Goal: Communication & Community: Answer question/provide support

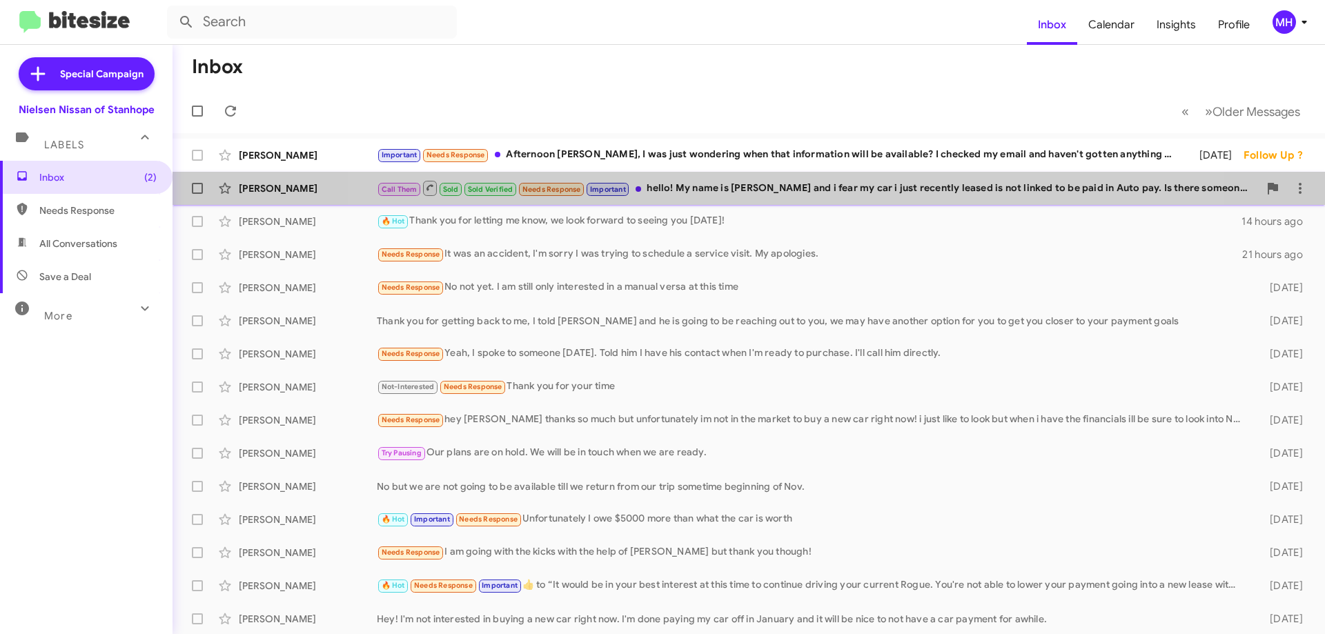
click at [749, 182] on div "Call Them Sold Sold Verified Needs Response Important hello! My name is [PERSON…" at bounding box center [818, 187] width 882 height 17
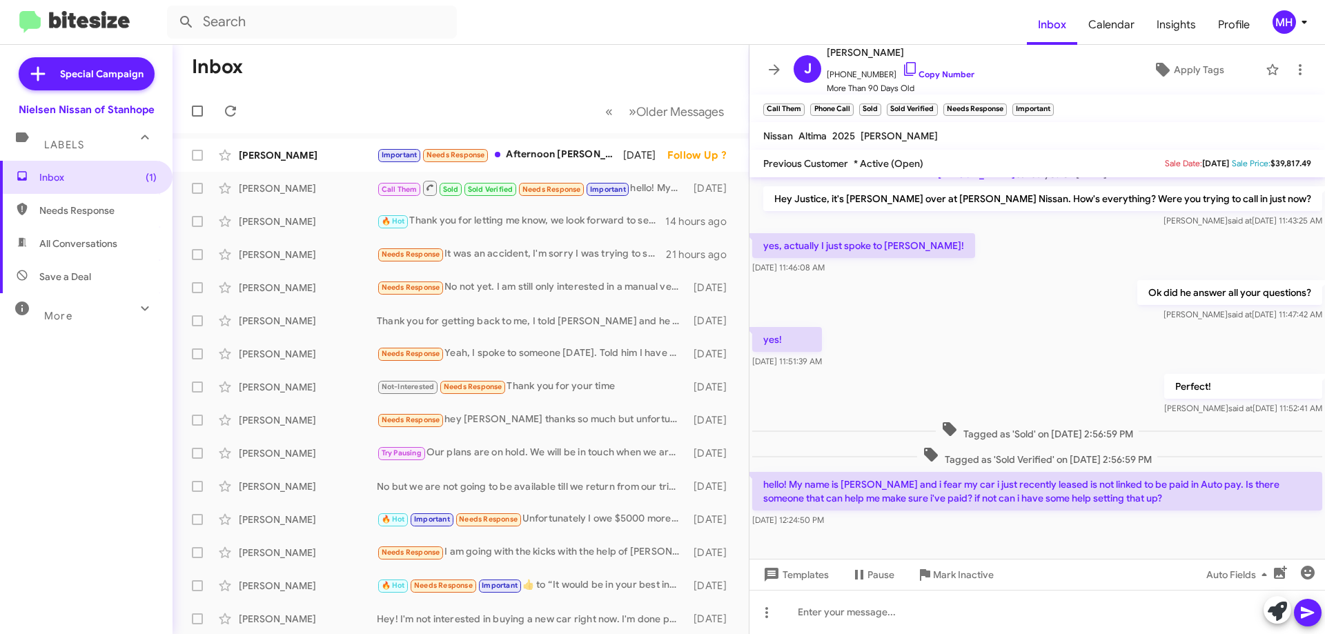
scroll to position [86, 0]
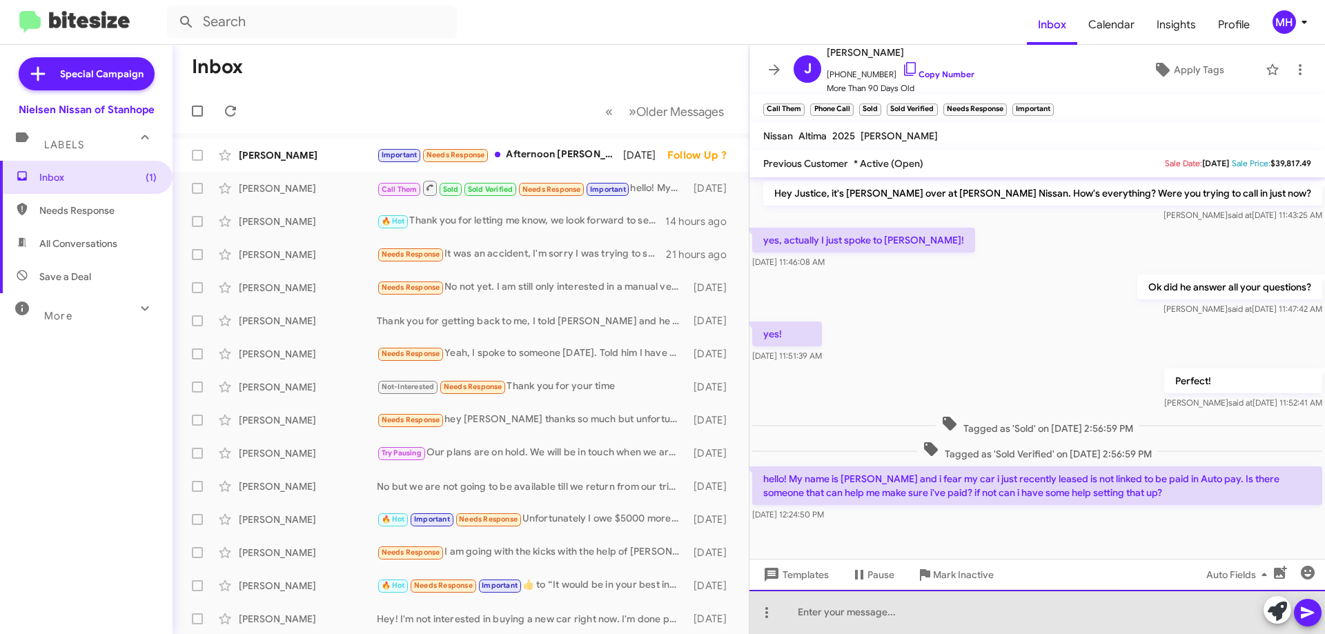
click at [785, 610] on div at bounding box center [1038, 612] width 576 height 44
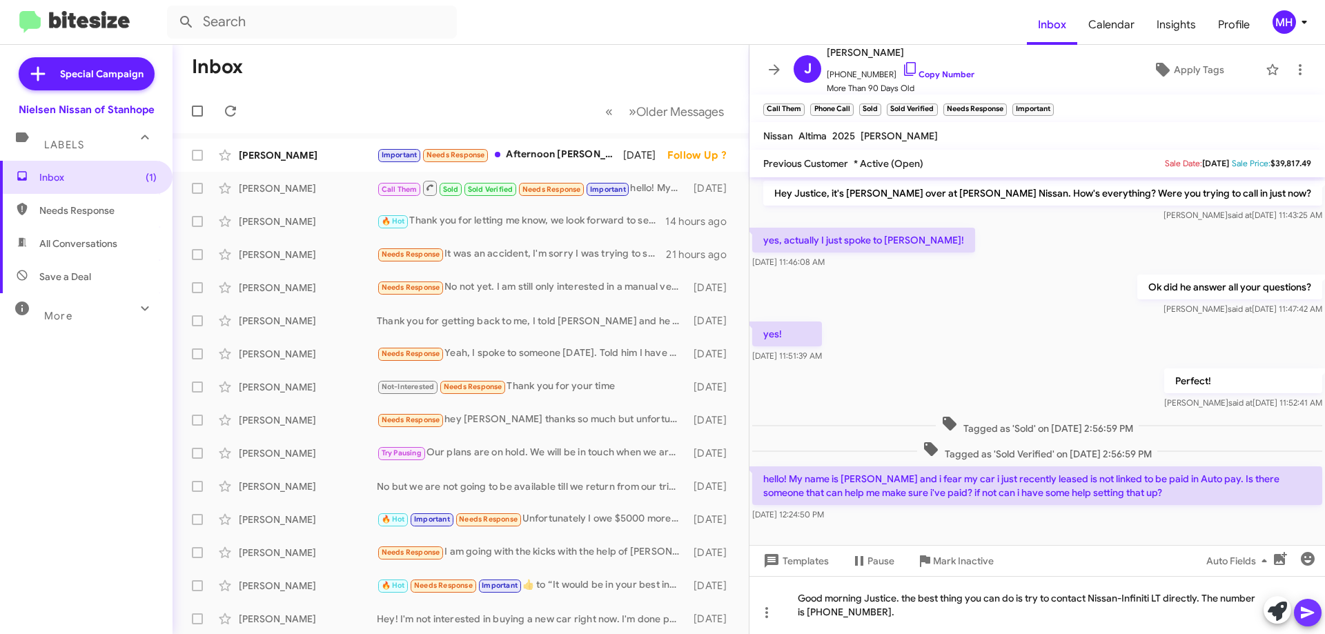
click at [1304, 610] on icon at bounding box center [1307, 613] width 13 height 12
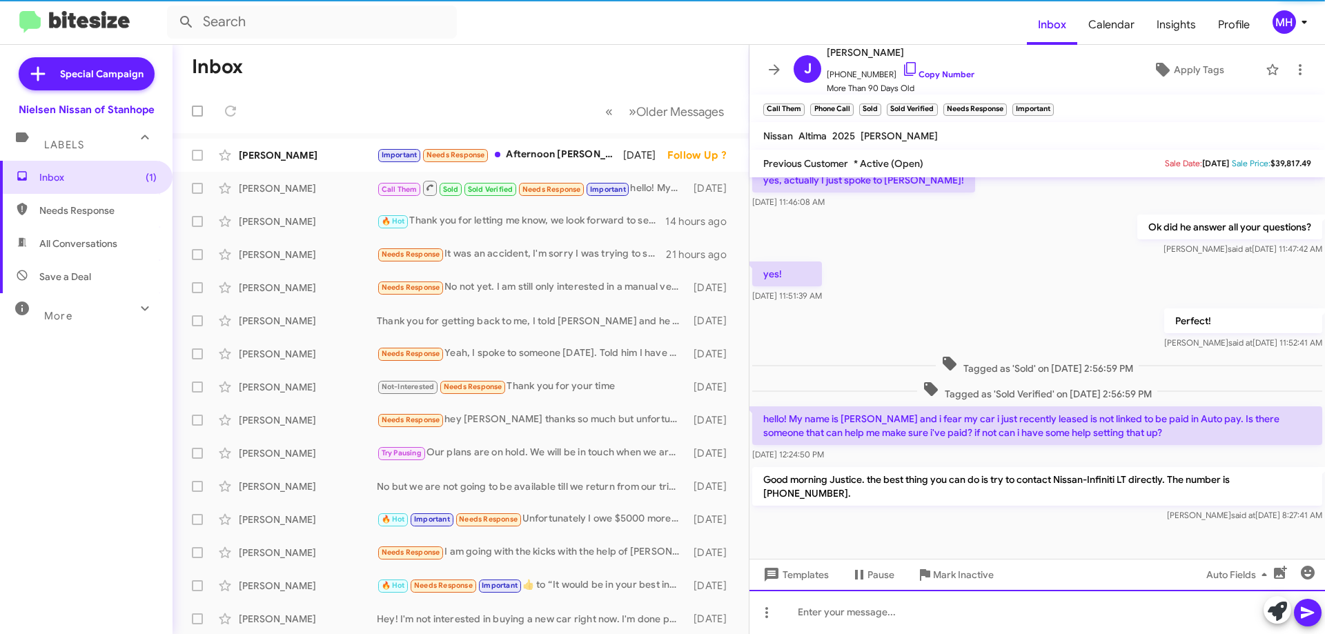
scroll to position [150, 0]
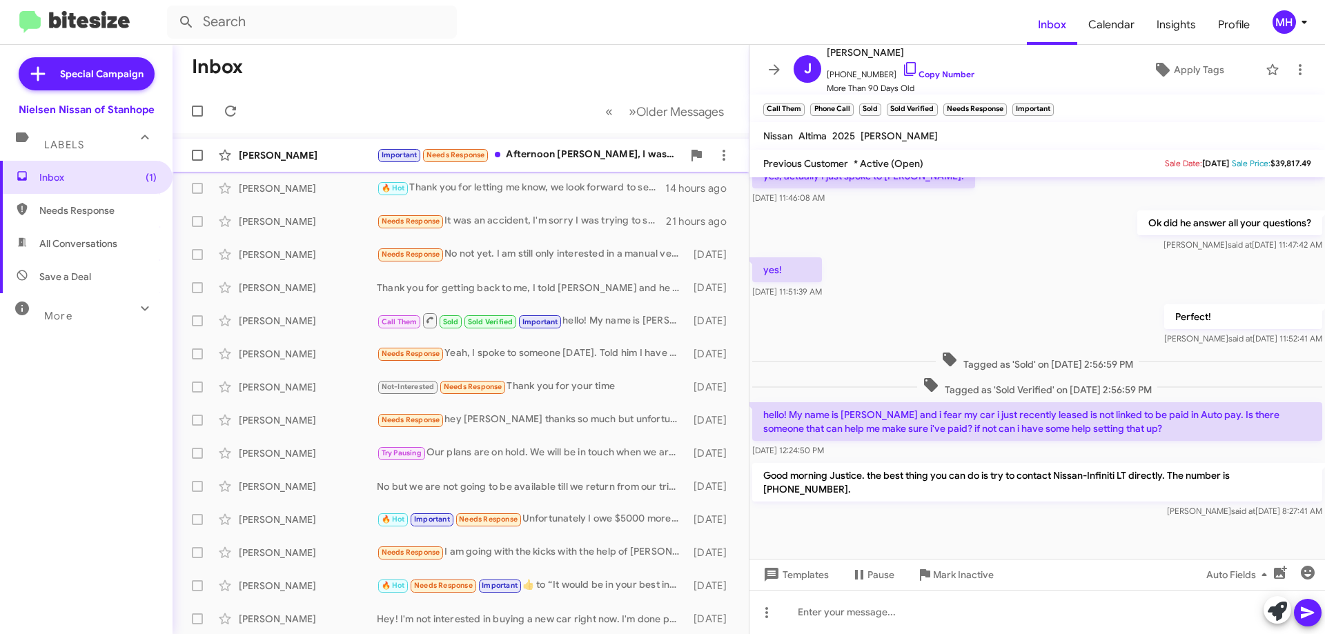
click at [560, 155] on div "Important Needs Response Afternoon [PERSON_NAME], I was just wondering when tha…" at bounding box center [530, 155] width 306 height 16
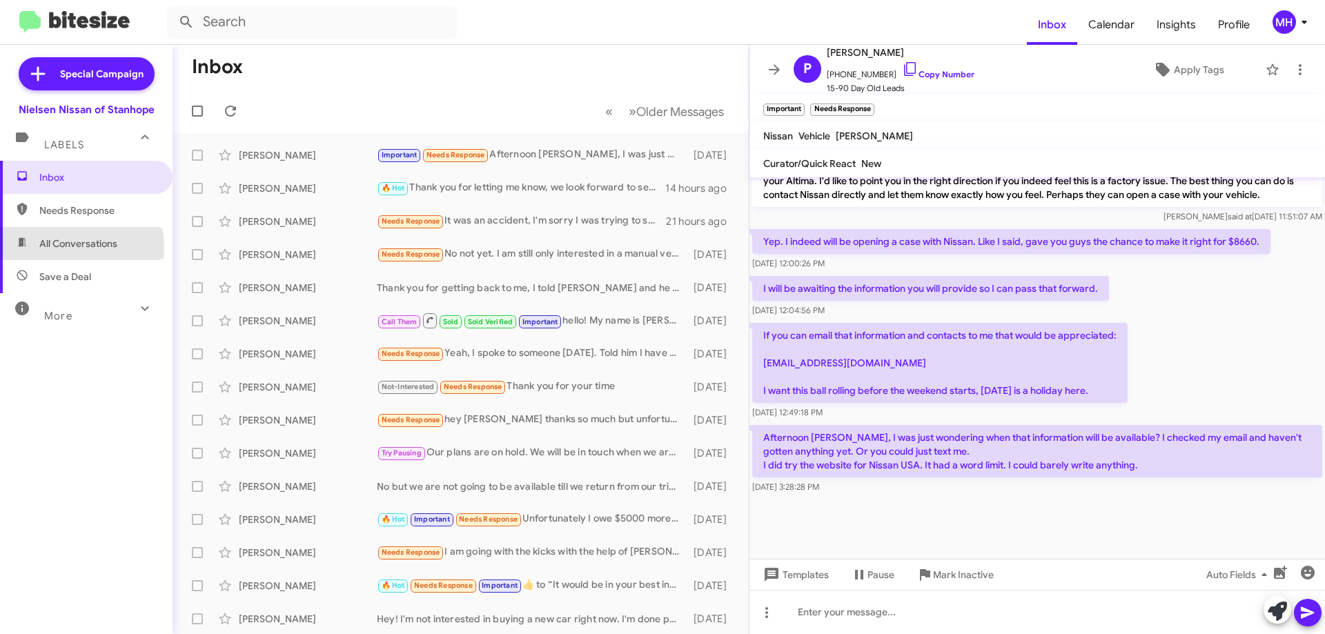
click at [59, 248] on span "All Conversations" at bounding box center [78, 244] width 78 height 14
type input "in:all-conversations"
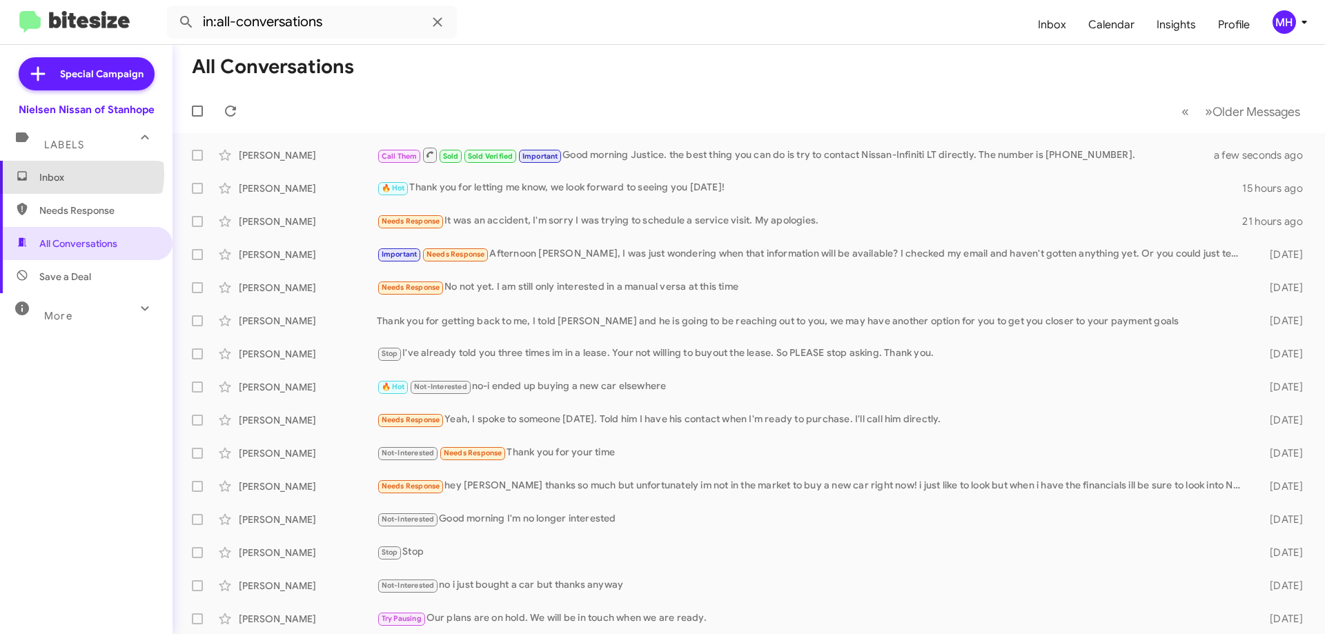
click at [72, 174] on span "Inbox" at bounding box center [97, 177] width 117 height 14
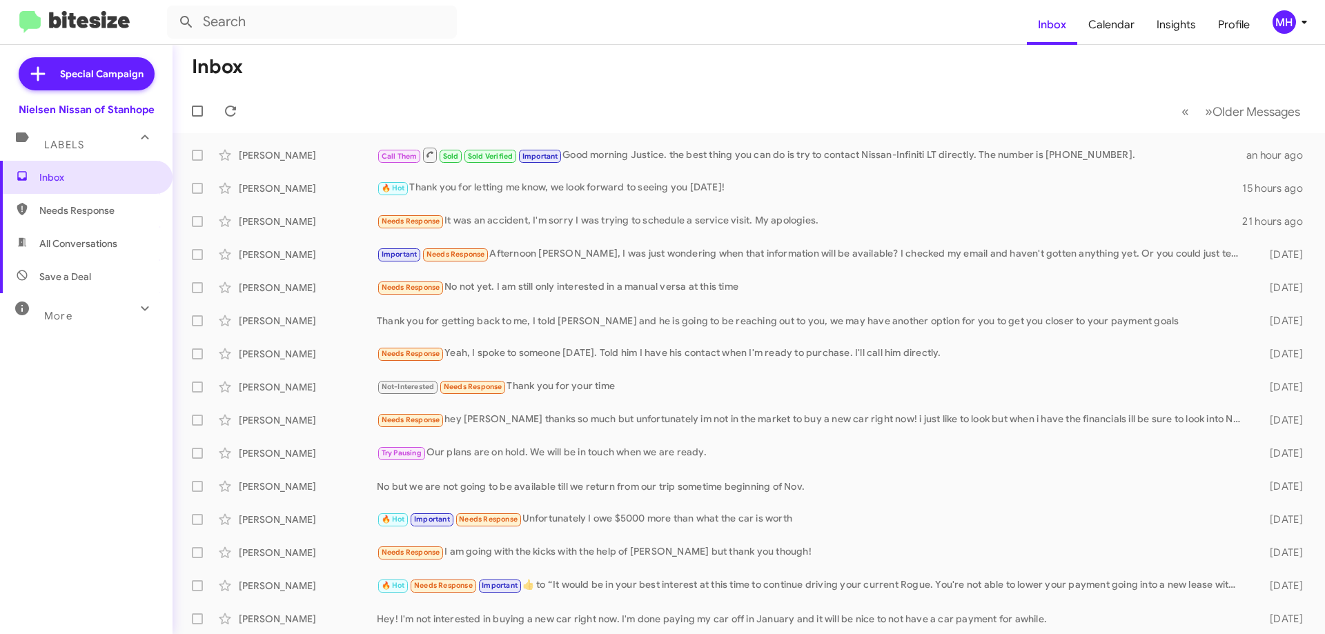
click at [68, 242] on span "All Conversations" at bounding box center [78, 244] width 78 height 14
type input "in:all-conversations"
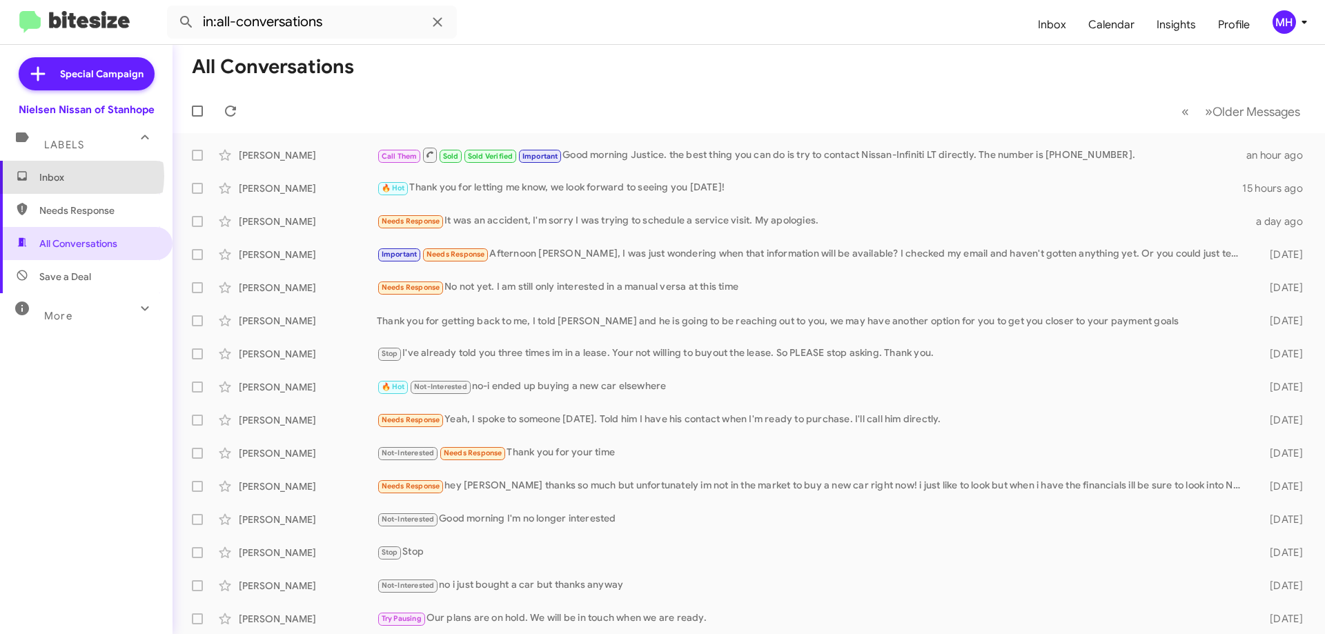
click at [76, 175] on span "Inbox" at bounding box center [97, 177] width 117 height 14
